Goal: Task Accomplishment & Management: Manage account settings

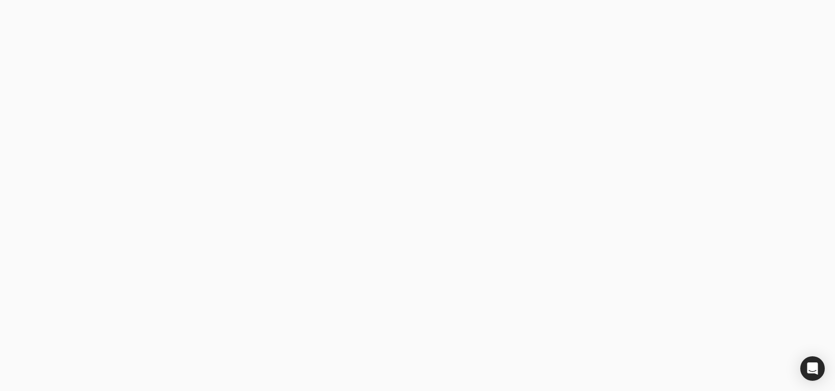
click at [230, 267] on button "Log in" at bounding box center [213, 268] width 184 height 25
type email "[EMAIL_ADDRESS][DOMAIN_NAME]"
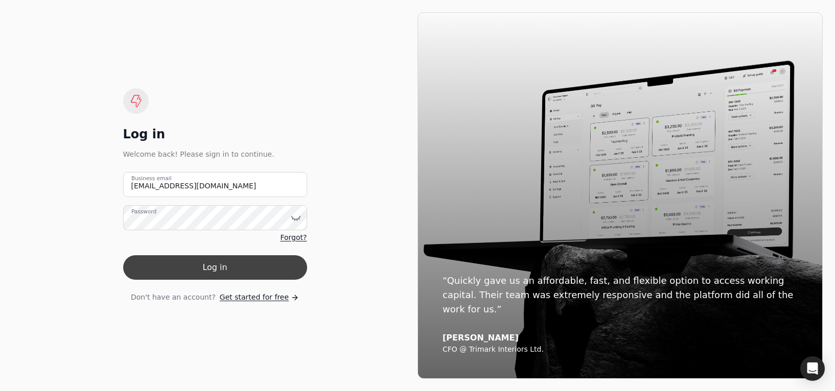
click at [224, 265] on button "Log in" at bounding box center [215, 268] width 184 height 25
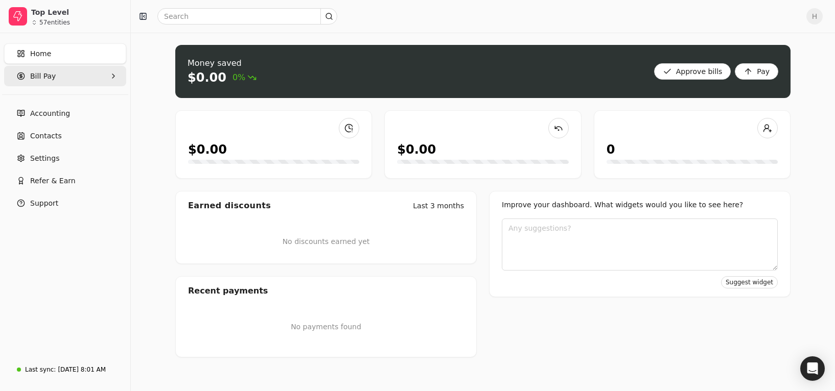
click at [58, 79] on Pay "Bill Pay" at bounding box center [65, 76] width 122 height 20
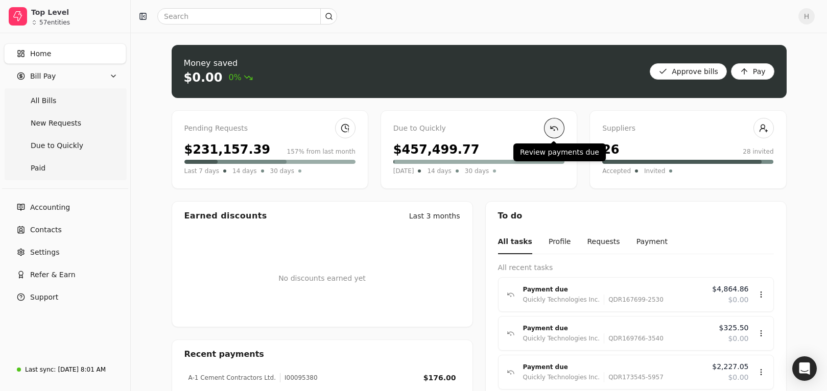
click at [552, 127] on link at bounding box center [554, 128] width 20 height 20
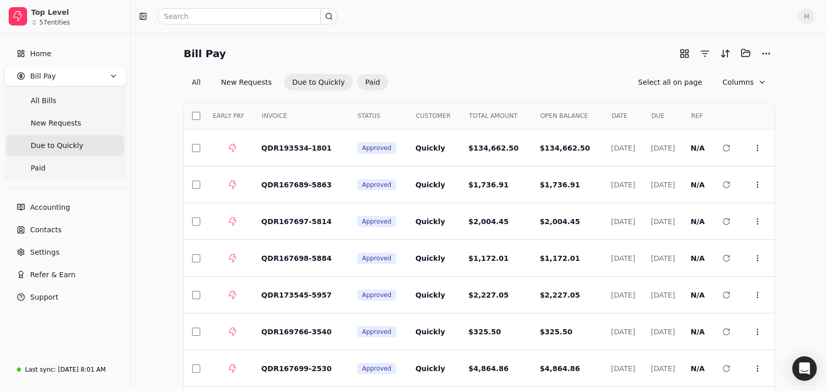
click at [359, 80] on button "Paid" at bounding box center [372, 82] width 31 height 16
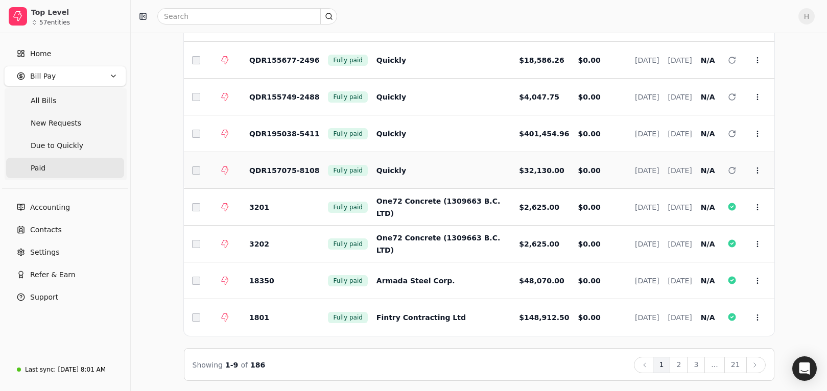
scroll to position [126, 0]
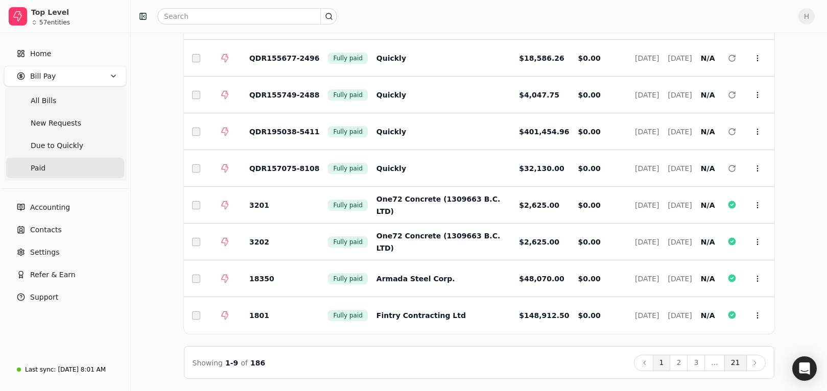
click at [738, 362] on button "21" at bounding box center [736, 363] width 22 height 16
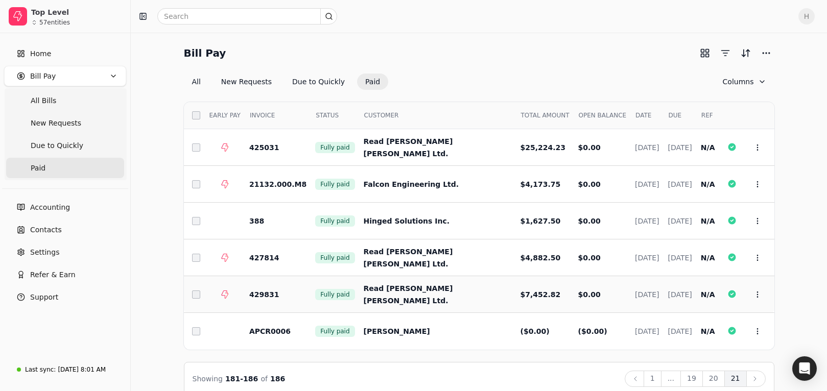
click at [386, 298] on span "Read [PERSON_NAME] [PERSON_NAME] Ltd." at bounding box center [408, 295] width 89 height 20
click at [762, 291] on button "Context Menu Button" at bounding box center [757, 294] width 17 height 17
click at [734, 321] on li "Open" at bounding box center [709, 320] width 126 height 19
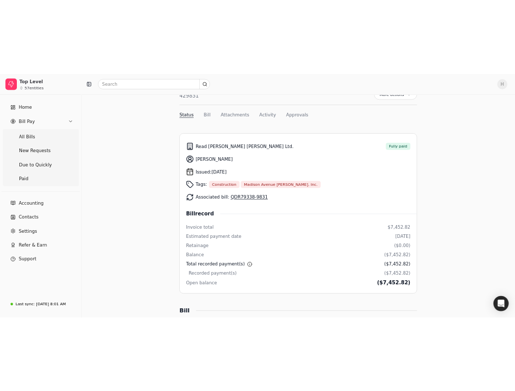
scroll to position [102, 0]
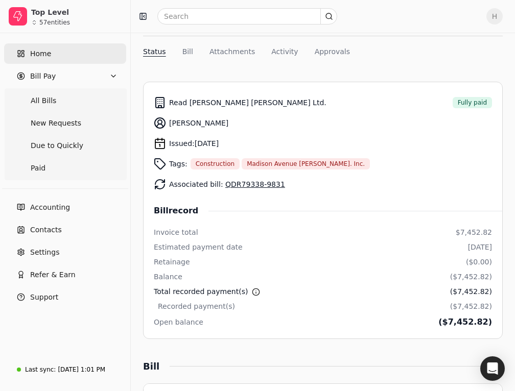
click at [62, 57] on link "Home" at bounding box center [65, 53] width 122 height 20
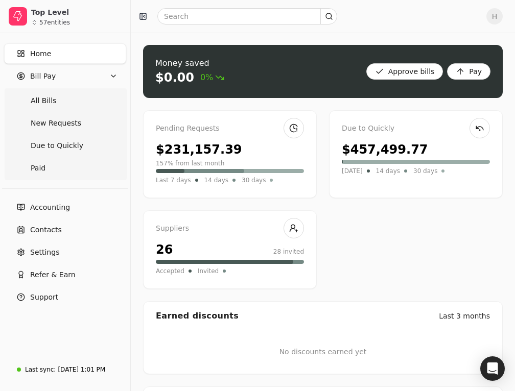
click at [381, 199] on div "Pending Requests $231,157.39 157% from last month Last 7 days 14 days 30 days D…" at bounding box center [323, 199] width 360 height 179
click at [374, 276] on div "Pending Requests $231,157.39 157% from last month Last 7 days 14 days 30 days D…" at bounding box center [323, 199] width 360 height 179
click at [367, 233] on div "Pending Requests $231,157.39 157% from last month Last 7 days 14 days 30 days D…" at bounding box center [323, 199] width 360 height 179
